Goal: Information Seeking & Learning: Learn about a topic

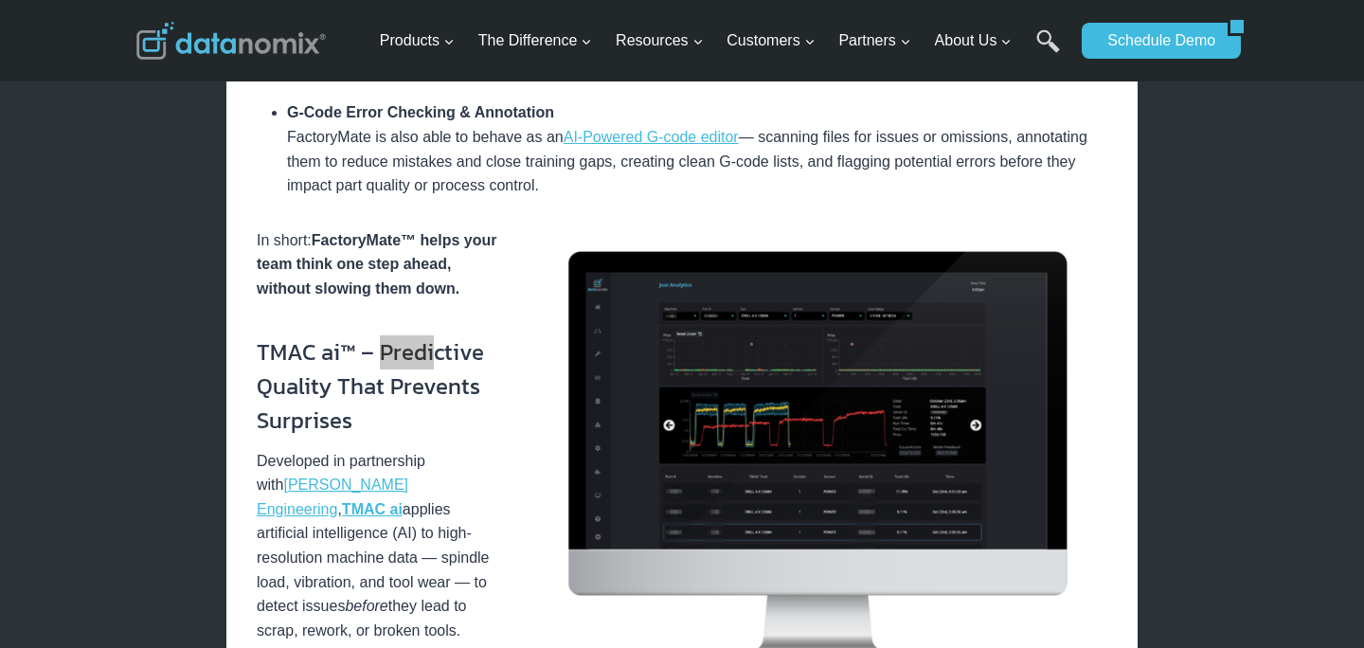
scroll to position [2604, 0]
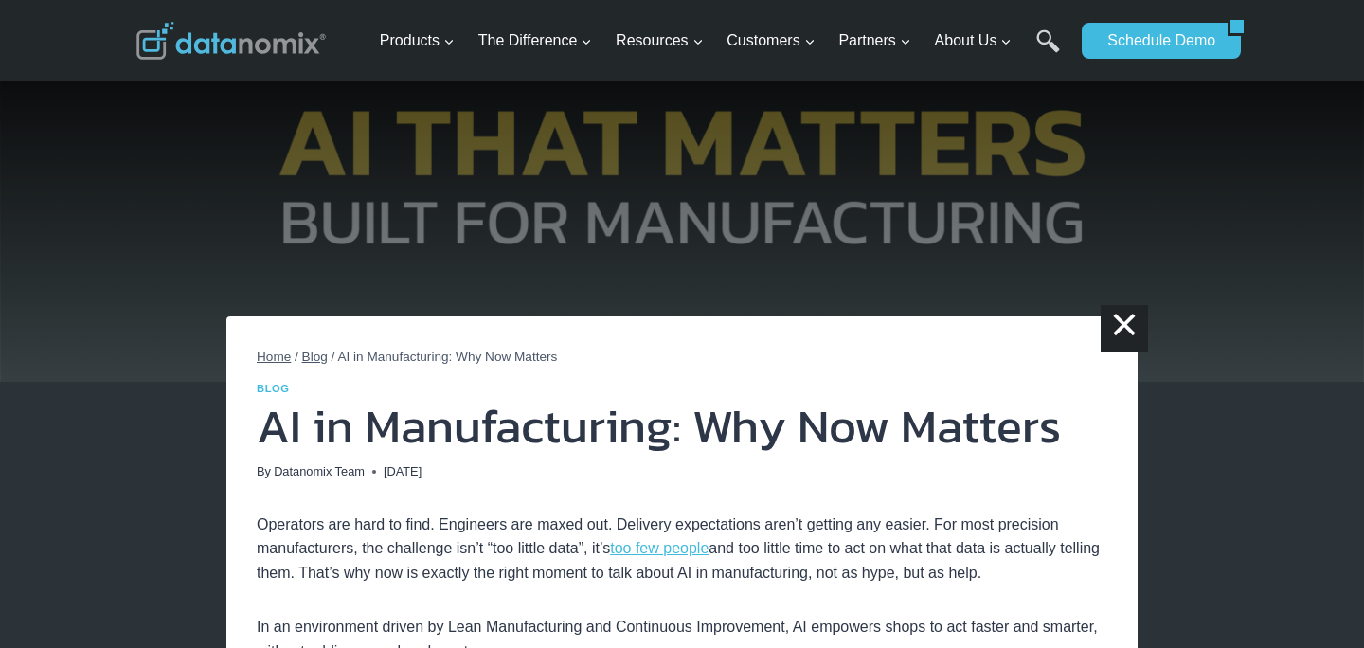
scroll to position [0, 0]
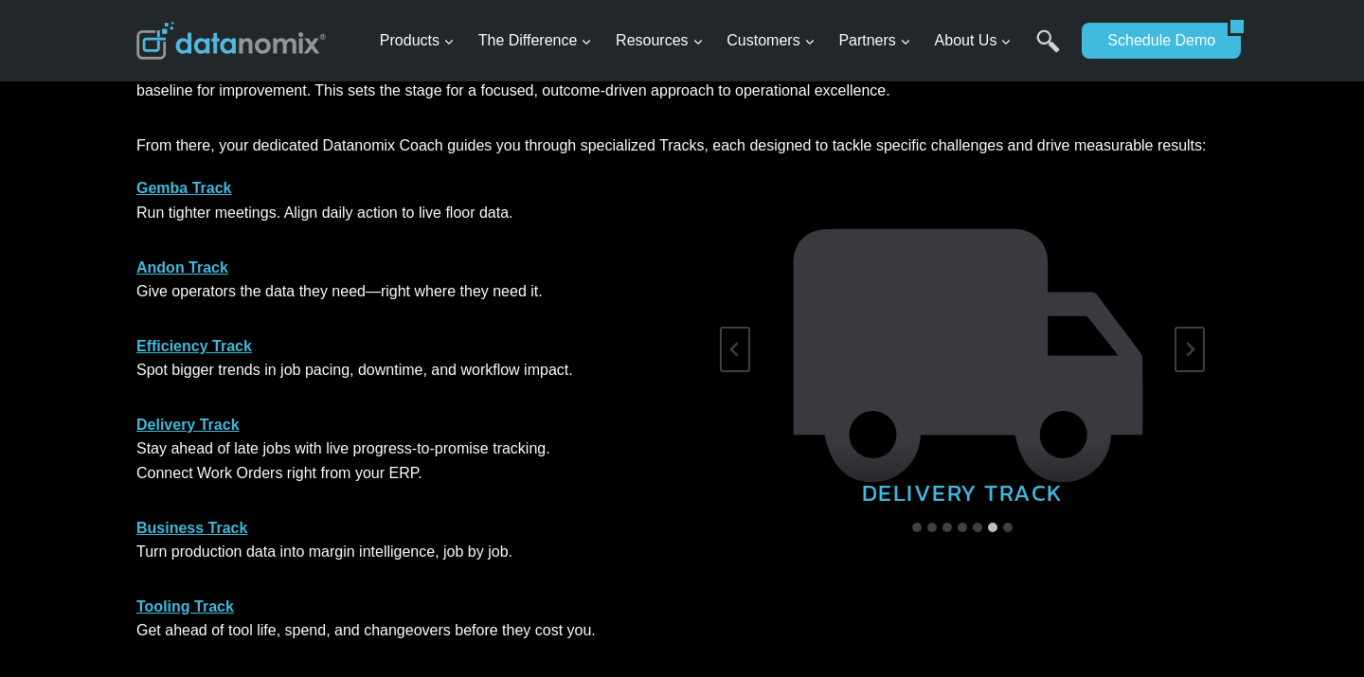
scroll to position [951, 0]
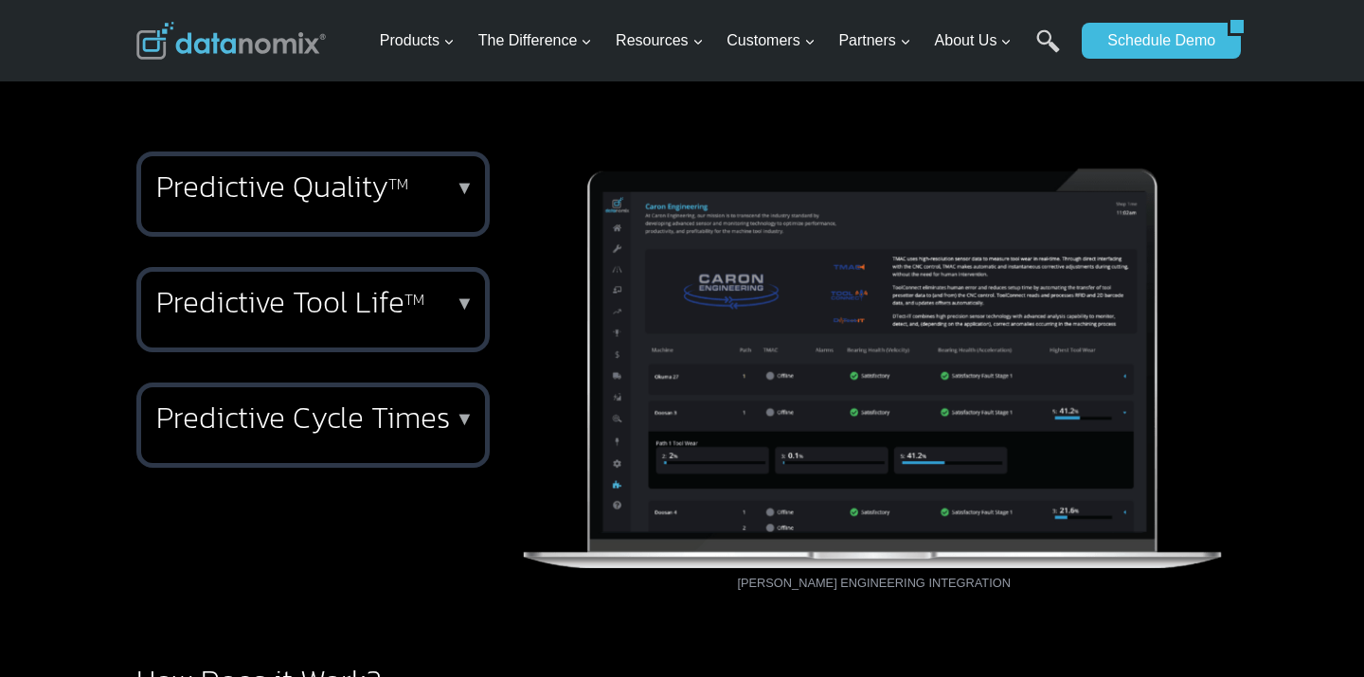
scroll to position [1020, 0]
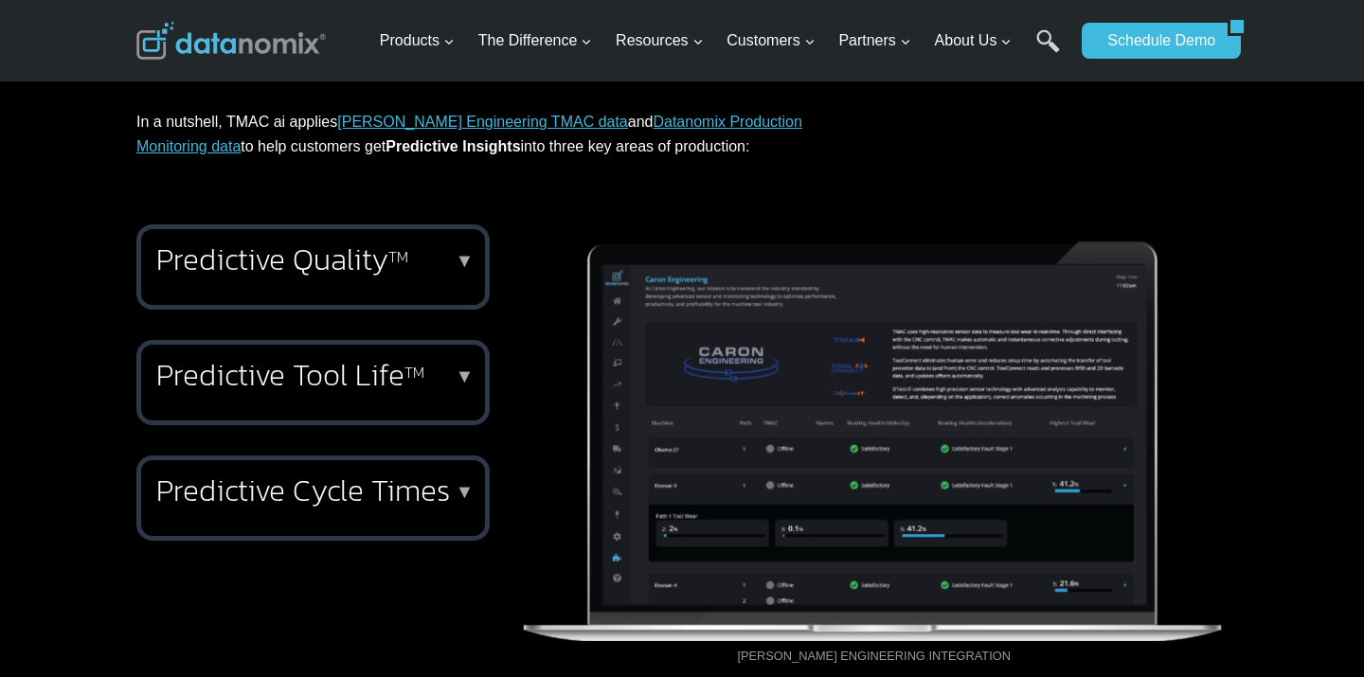
click at [467, 485] on p "▼" at bounding box center [465, 491] width 19 height 13
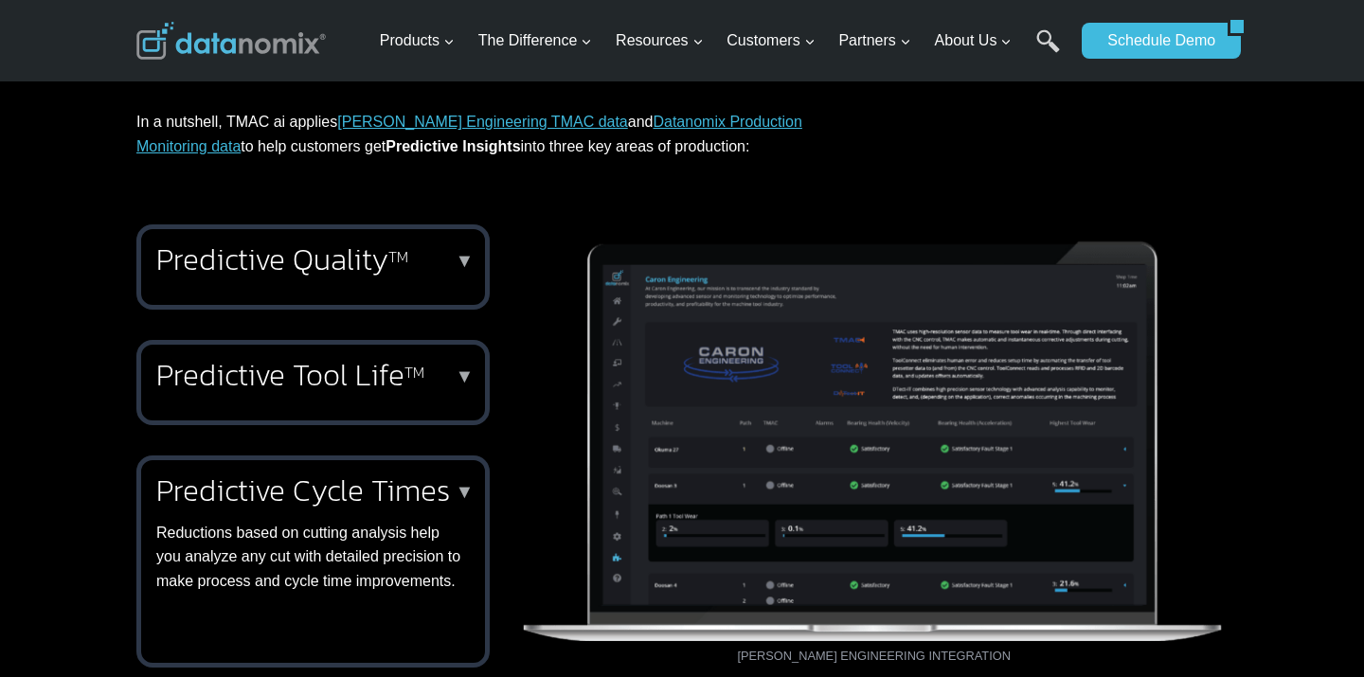
click at [465, 260] on p "▼" at bounding box center [465, 260] width 19 height 13
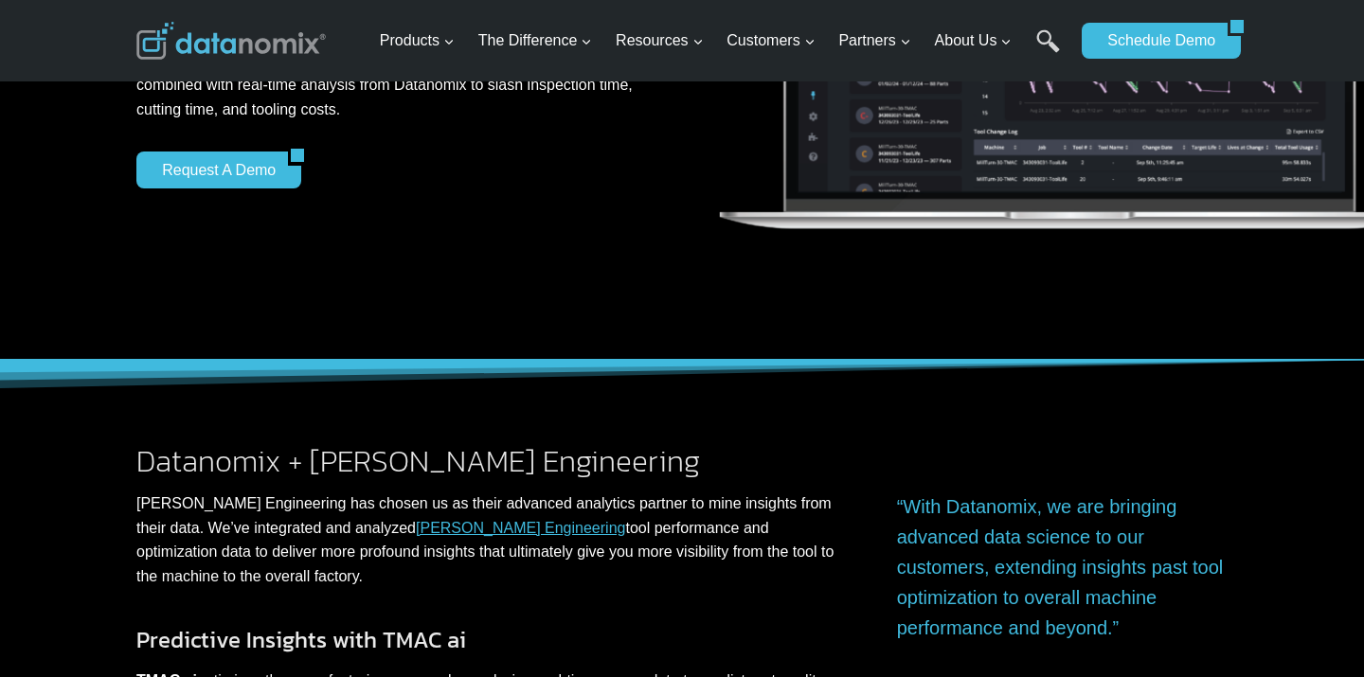
scroll to position [296, 0]
